Goal: Task Accomplishment & Management: Use online tool/utility

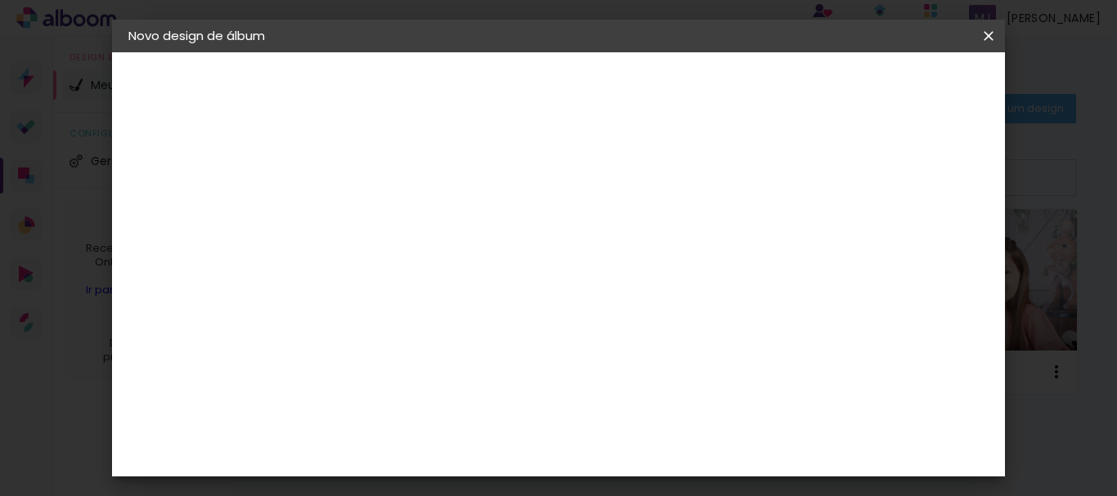
click at [396, 213] on input at bounding box center [396, 219] width 0 height 25
click at [396, 215] on input at bounding box center [396, 219] width 0 height 25
type input "[DEMOGRAPHIC_DATA] 1 ano"
type paper-input "[DEMOGRAPHIC_DATA] 1 ano"
click at [0, 0] on slot "Avançar" at bounding box center [0, 0] width 0 height 0
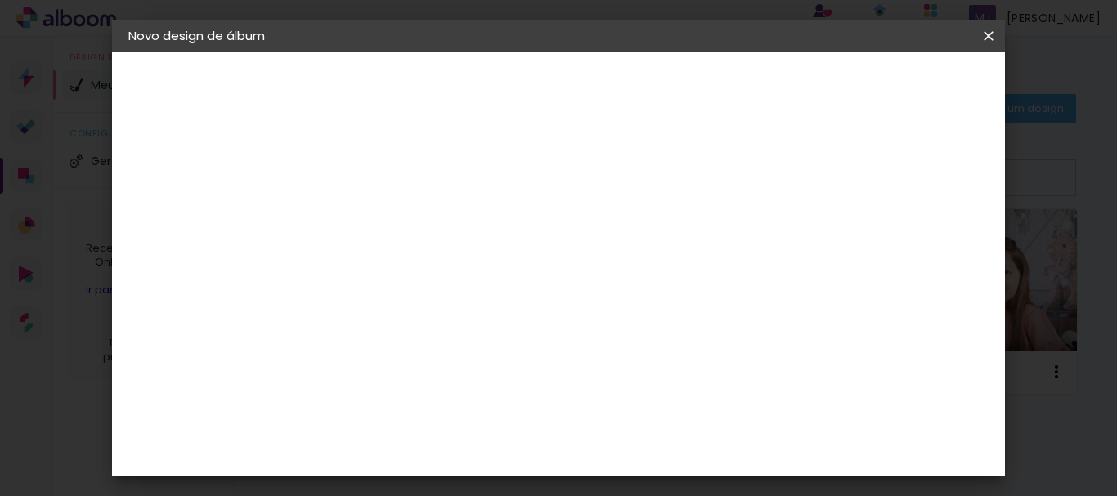
click at [520, 311] on input at bounding box center [437, 311] width 165 height 20
click at [408, 365] on div "Clic Pro" at bounding box center [396, 378] width 24 height 26
click at [0, 0] on slot "Avançar" at bounding box center [0, 0] width 0 height 0
click at [479, 275] on iron-icon at bounding box center [470, 285] width 20 height 20
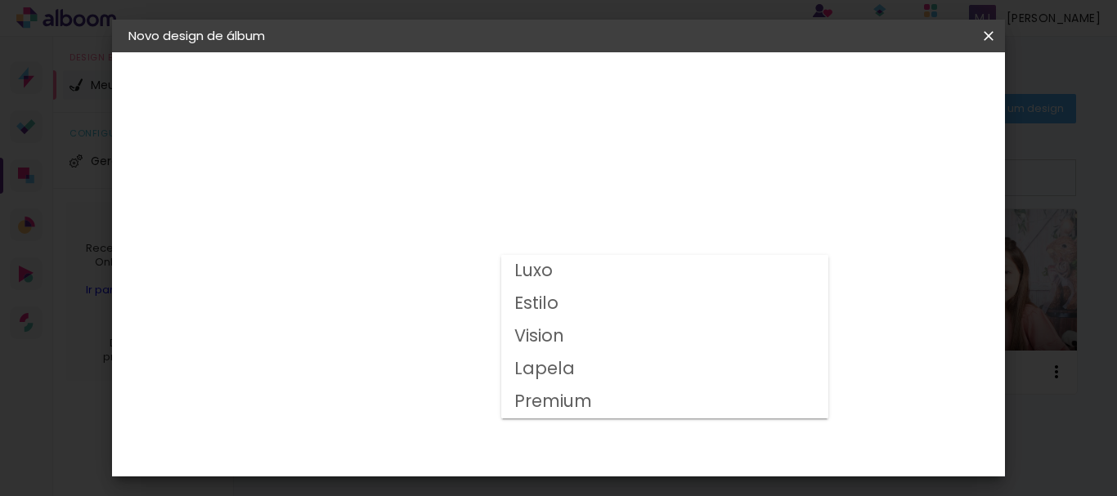
click at [573, 273] on paper-item "Luxo" at bounding box center [664, 271] width 327 height 33
type input "Luxo"
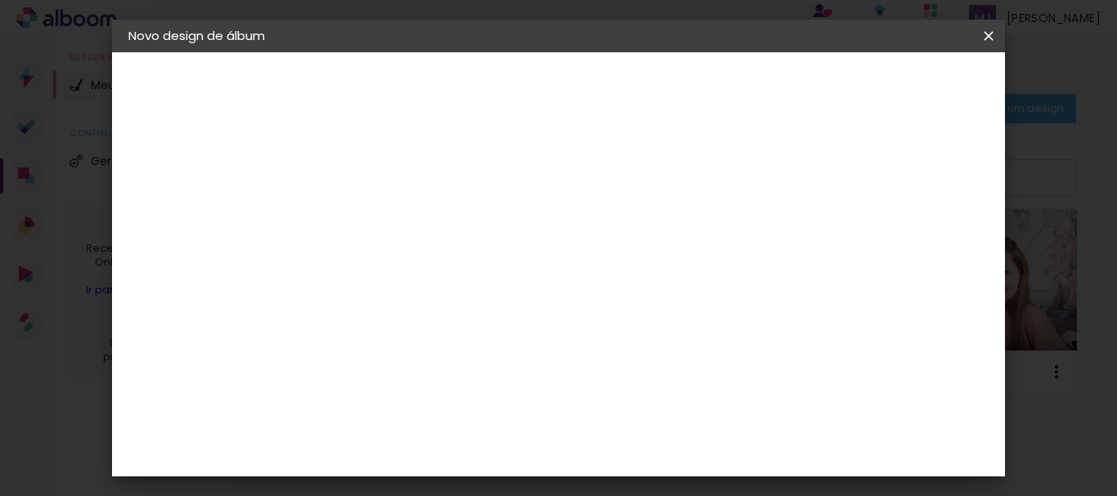
scroll to position [327, 0]
click at [506, 455] on span "20 × 20" at bounding box center [468, 476] width 76 height 43
click at [0, 0] on slot "Avançar" at bounding box center [0, 0] width 0 height 0
drag, startPoint x: 939, startPoint y: 88, endPoint x: 949, endPoint y: 121, distance: 34.9
click at [683, 121] on header "Revisão Verifique as configurações do seu álbum. Voltar Iniciar design" at bounding box center [504, 107] width 358 height 110
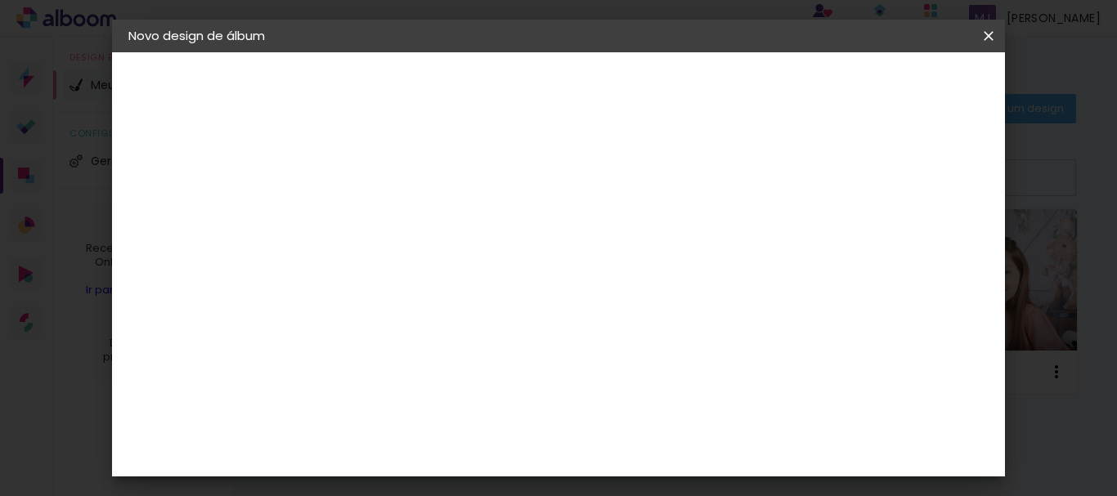
click at [550, 177] on div at bounding box center [542, 176] width 15 height 15
type paper-checkbox "on"
click at [658, 96] on paper-button "Iniciar design" at bounding box center [623, 92] width 70 height 39
